Goal: Information Seeking & Learning: Learn about a topic

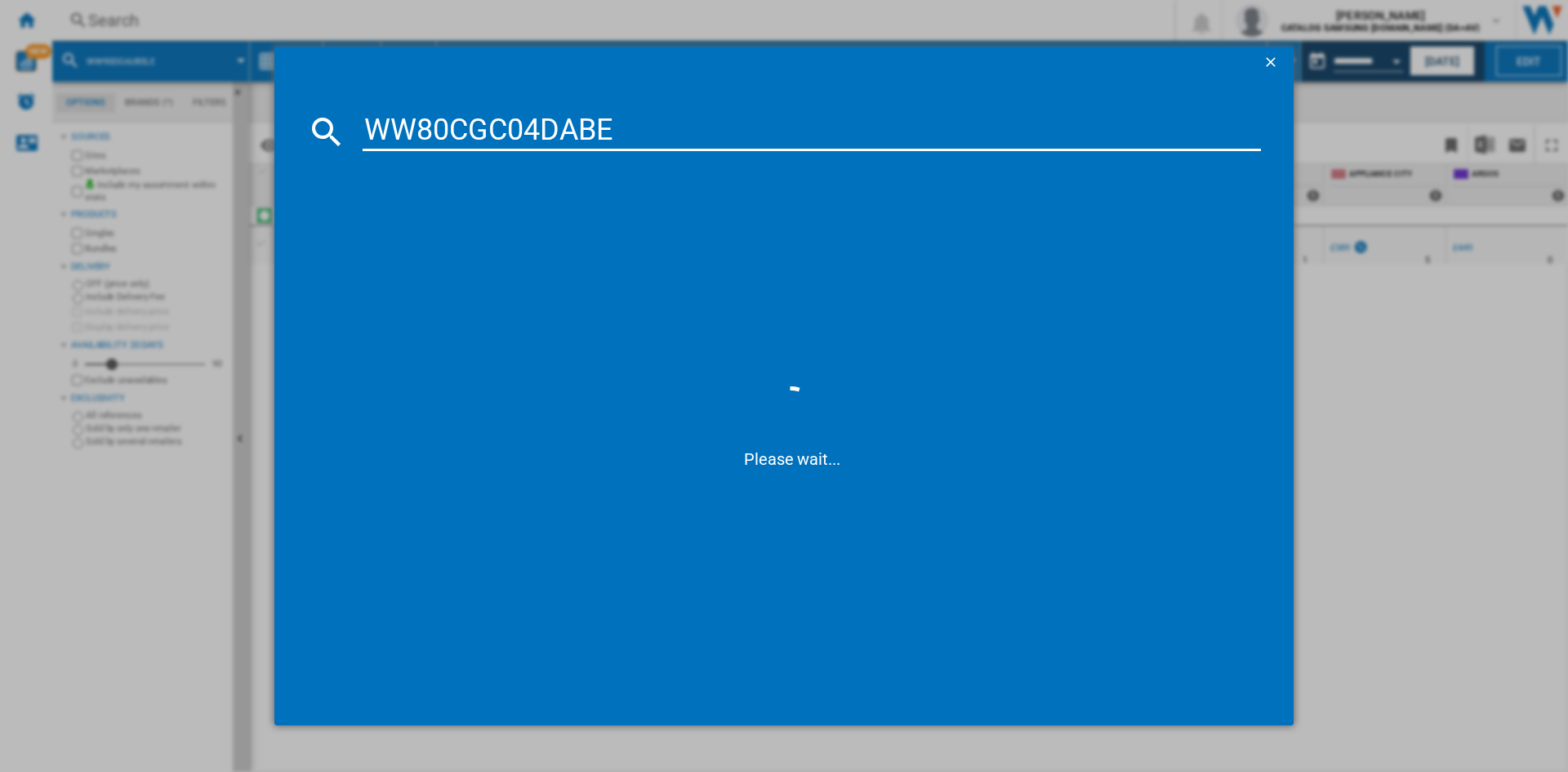
type input "WW80CGC04DAB"
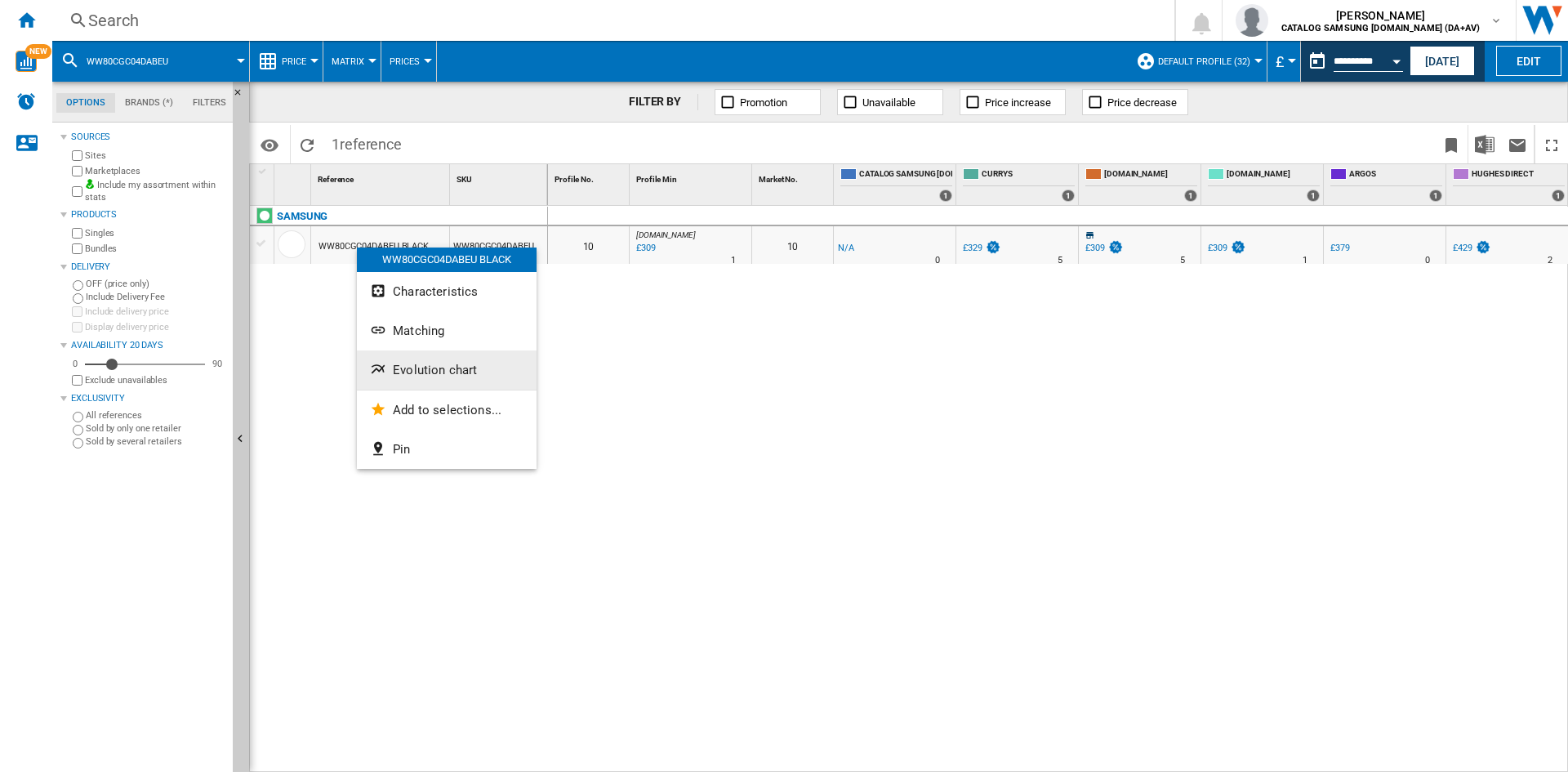
click at [469, 373] on span "Evolution chart" at bounding box center [435, 370] width 85 height 15
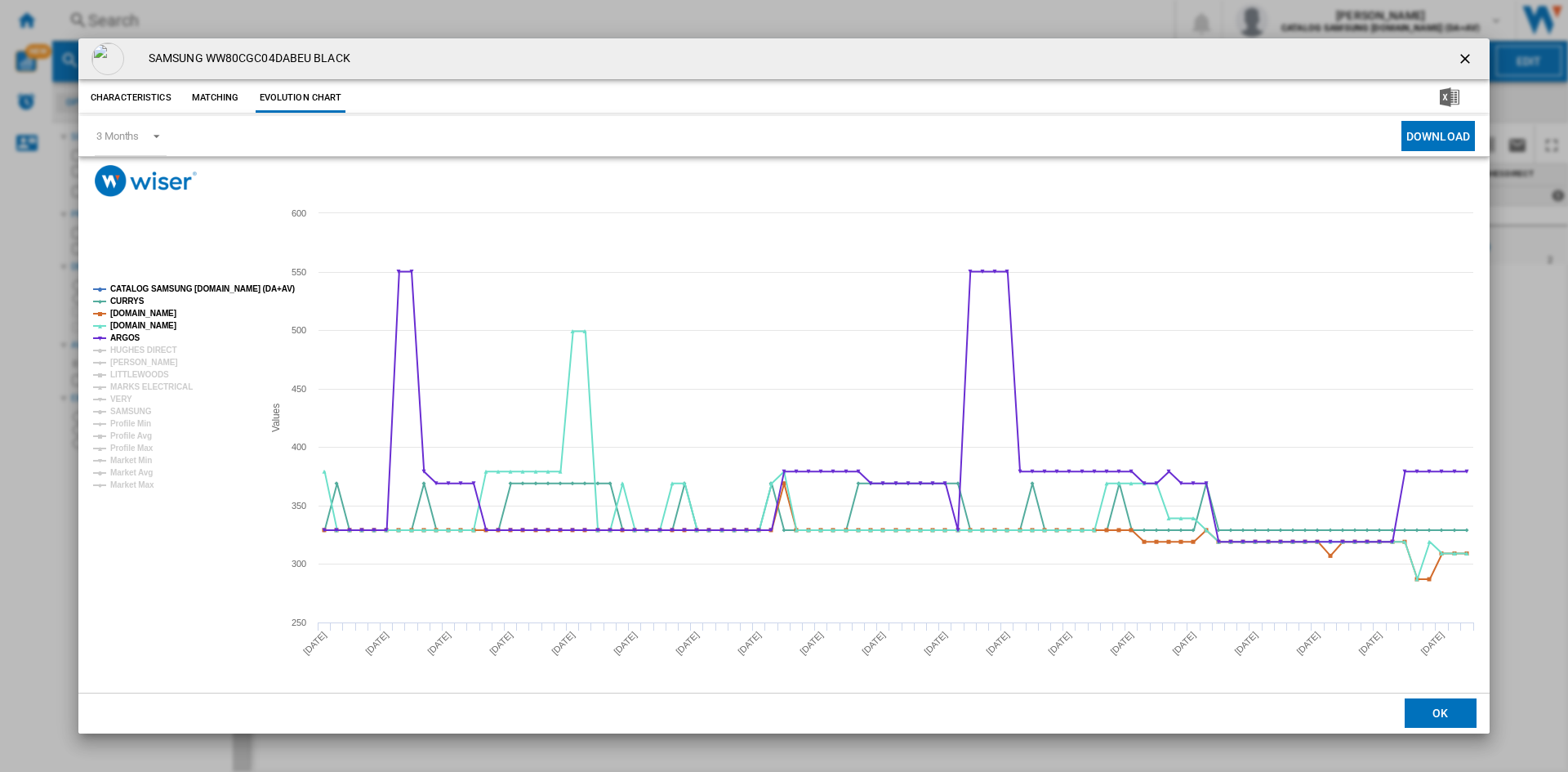
click at [166, 288] on tspan "CATALOG SAMSUNG [DOMAIN_NAME] (DA+AV)" at bounding box center [202, 289] width 185 height 9
click at [142, 349] on tspan "HUGHES DIRECT" at bounding box center [143, 350] width 66 height 9
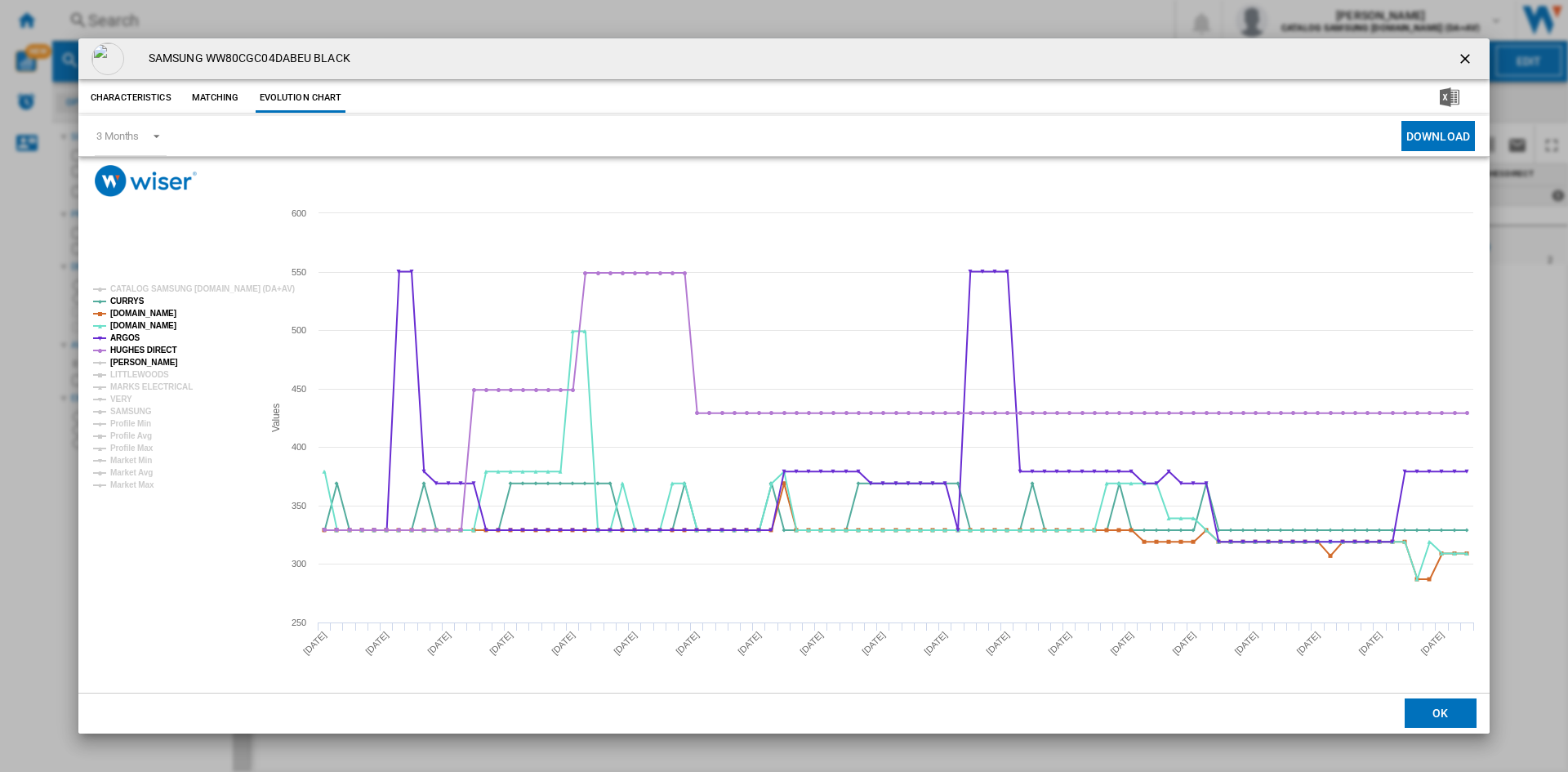
click at [133, 358] on tspan "[PERSON_NAME]" at bounding box center [144, 362] width 68 height 9
click at [138, 384] on tspan "MARKS ELECTRICAL" at bounding box center [152, 387] width 83 height 9
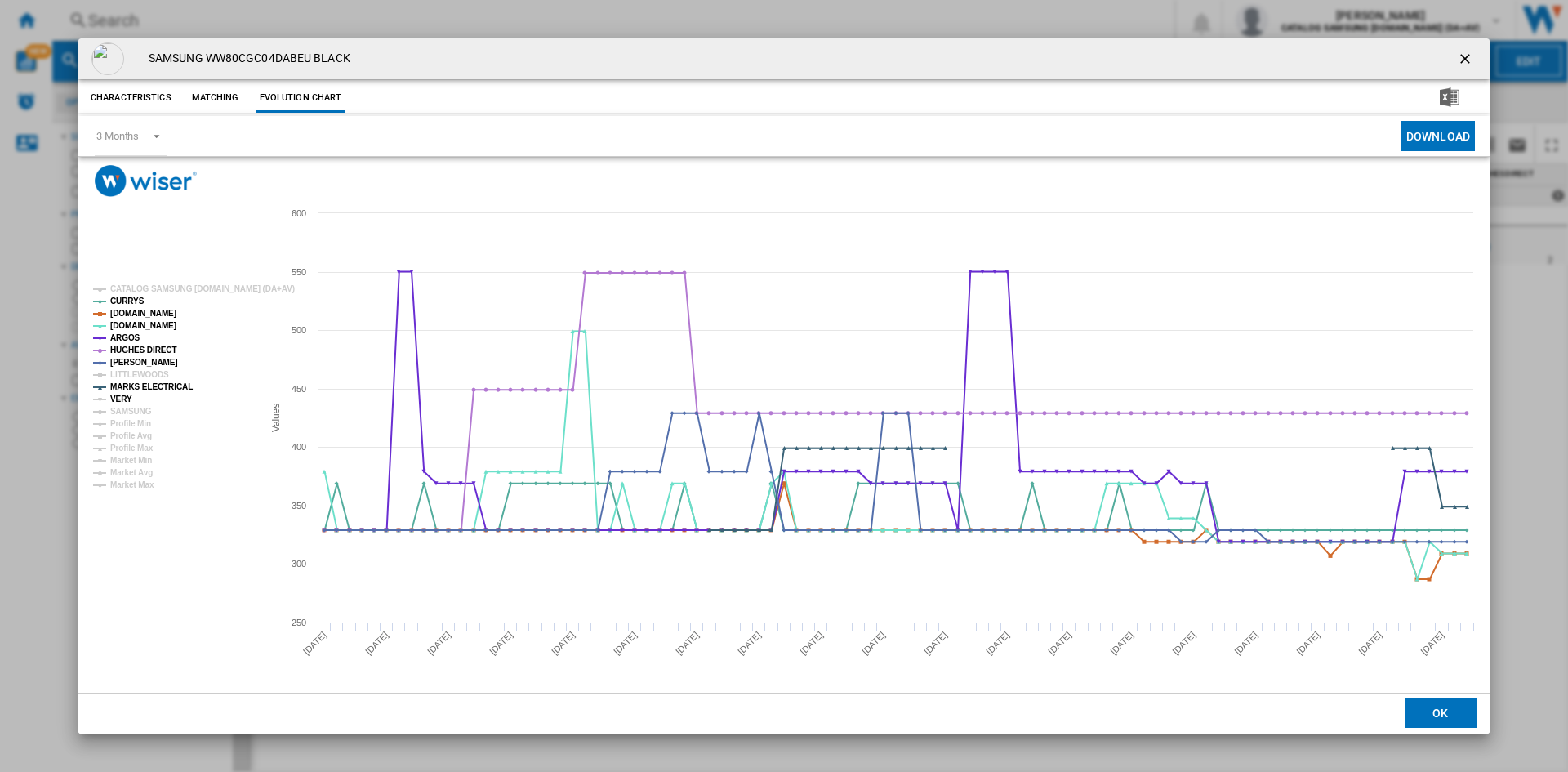
click at [116, 394] on tspan "VERY" at bounding box center [121, 399] width 22 height 9
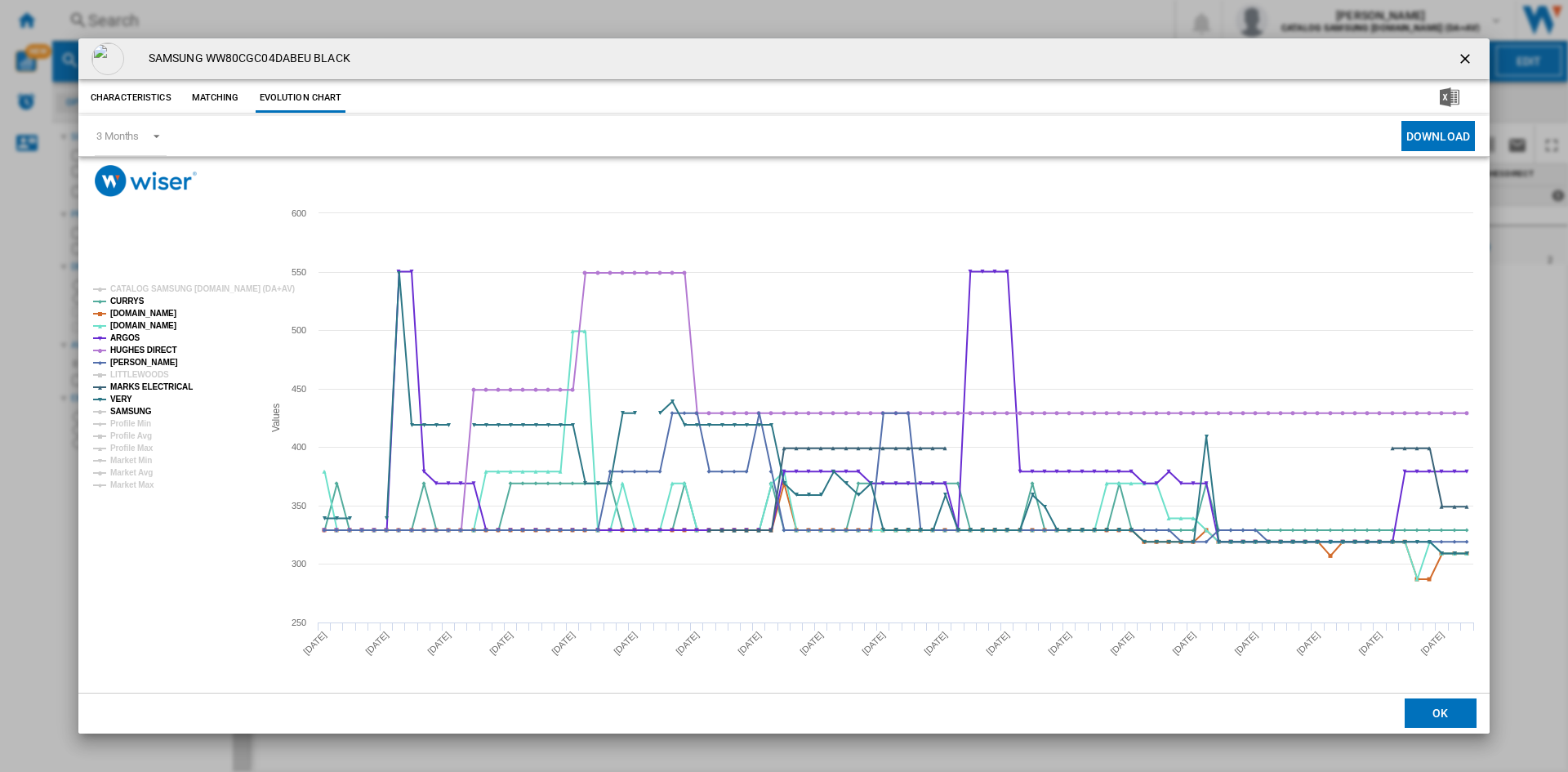
click at [135, 407] on tspan "SAMSUNG" at bounding box center [131, 412] width 41 height 9
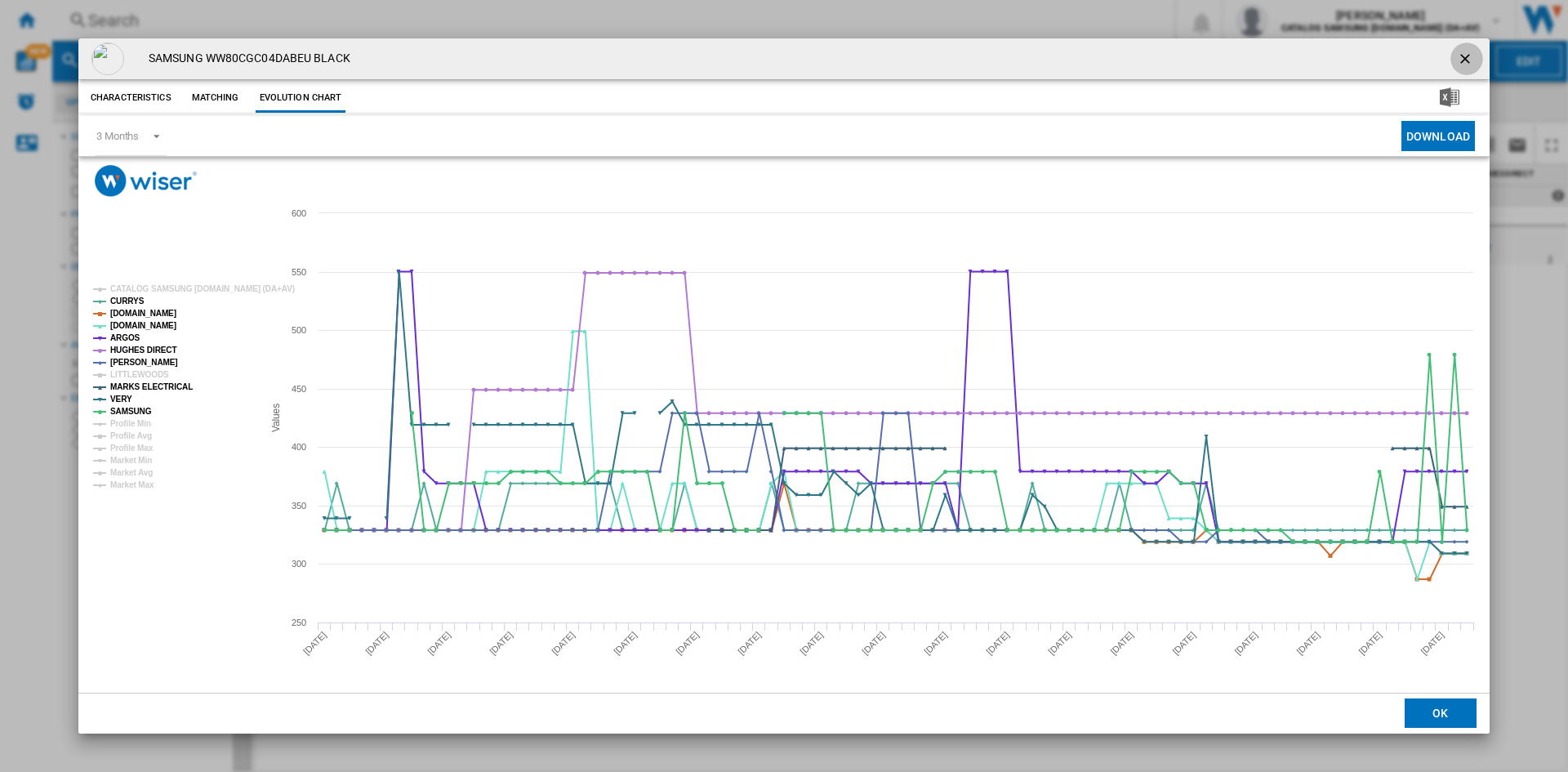
click at [1461, 59] on ng-md-icon "getI18NText('BUTTONS.CLOSE_DIALOG')" at bounding box center [1466, 60] width 19 height 19
